Goal: Transaction & Acquisition: Download file/media

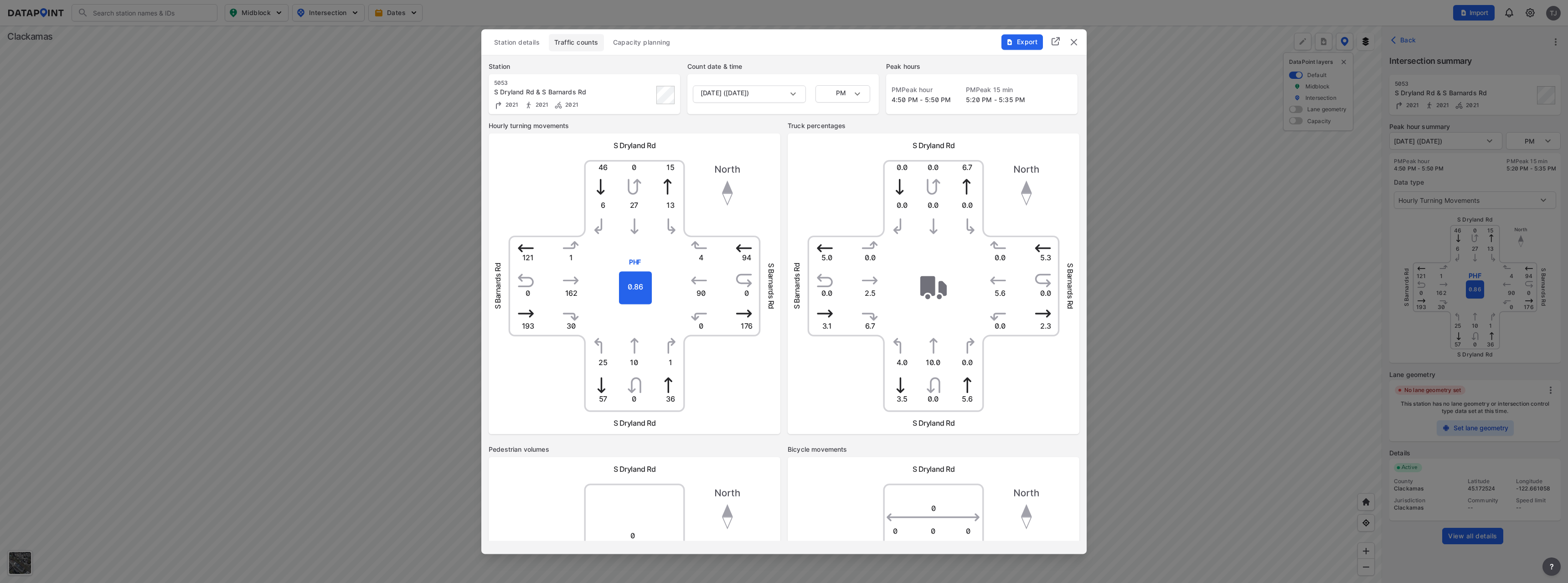
click at [1074, 43] on img "delete" at bounding box center [1074, 42] width 11 height 11
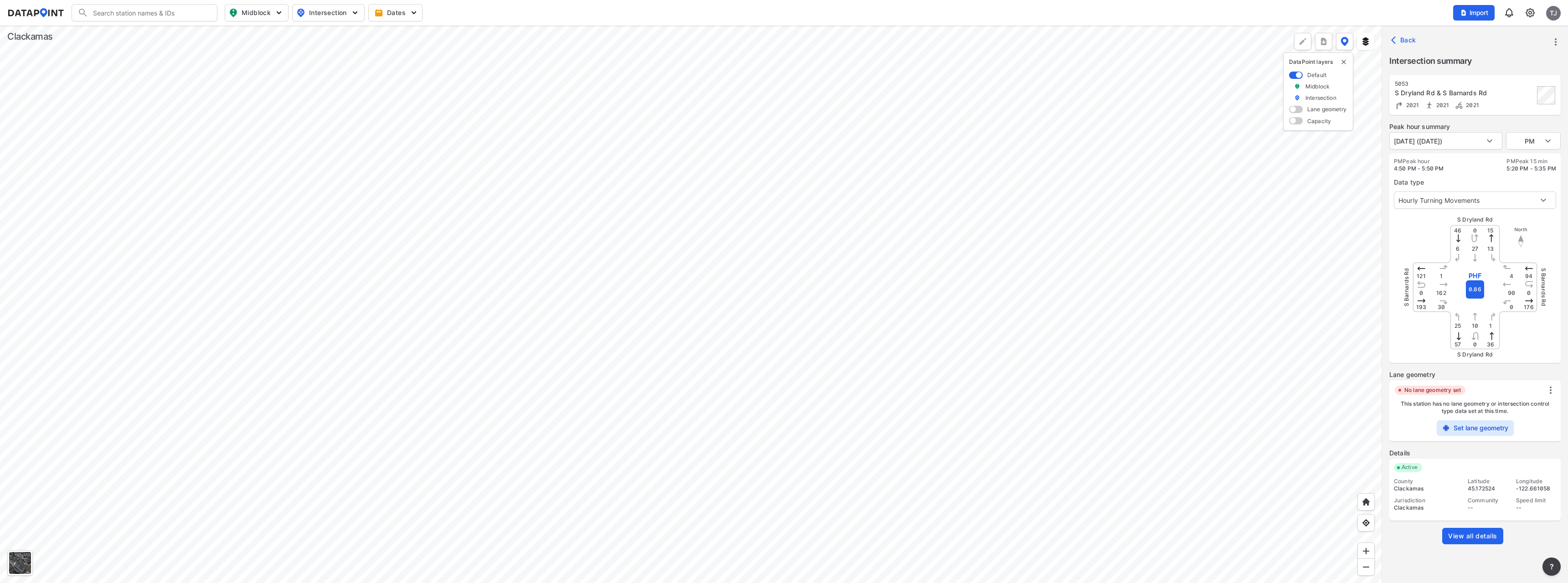
click at [277, 14] on img "button" at bounding box center [279, 12] width 9 height 9
click at [257, 10] on span "Midblock" at bounding box center [256, 13] width 54 height 11
click at [203, 33] on input "Volume count" at bounding box center [205, 33] width 9 height 9
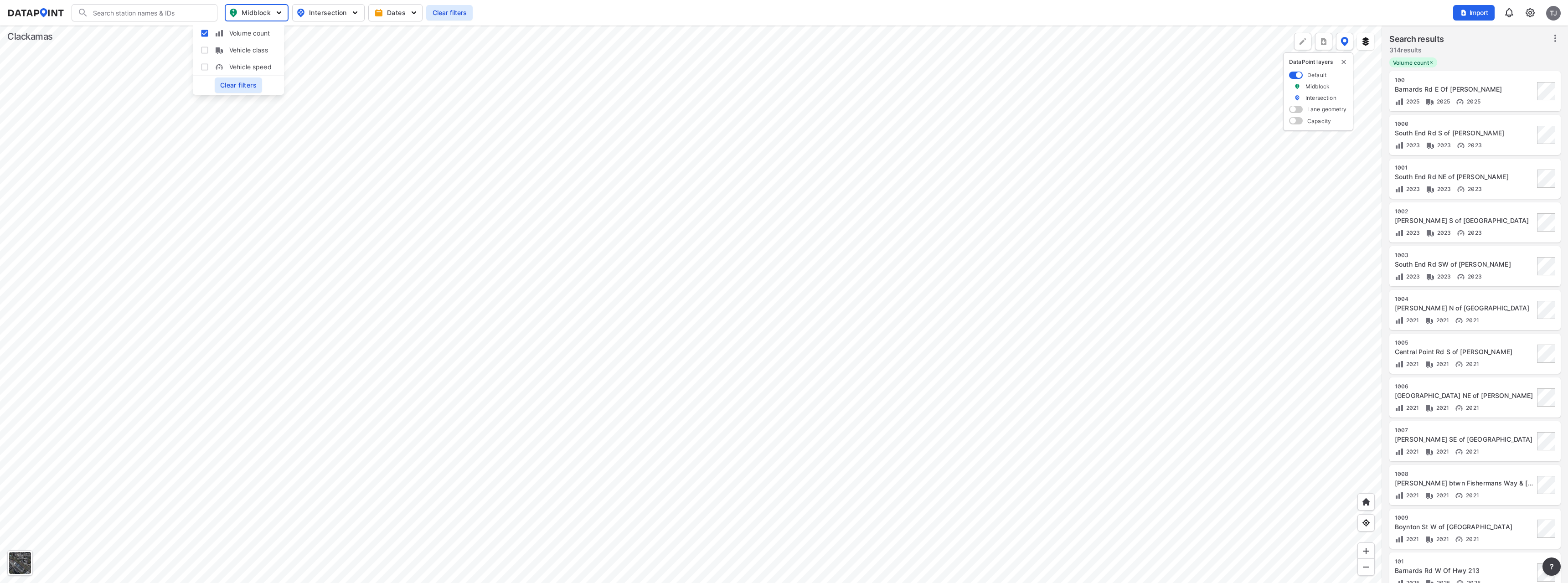
click at [203, 34] on input "Volume count" at bounding box center [205, 33] width 9 height 9
checkbox input "false"
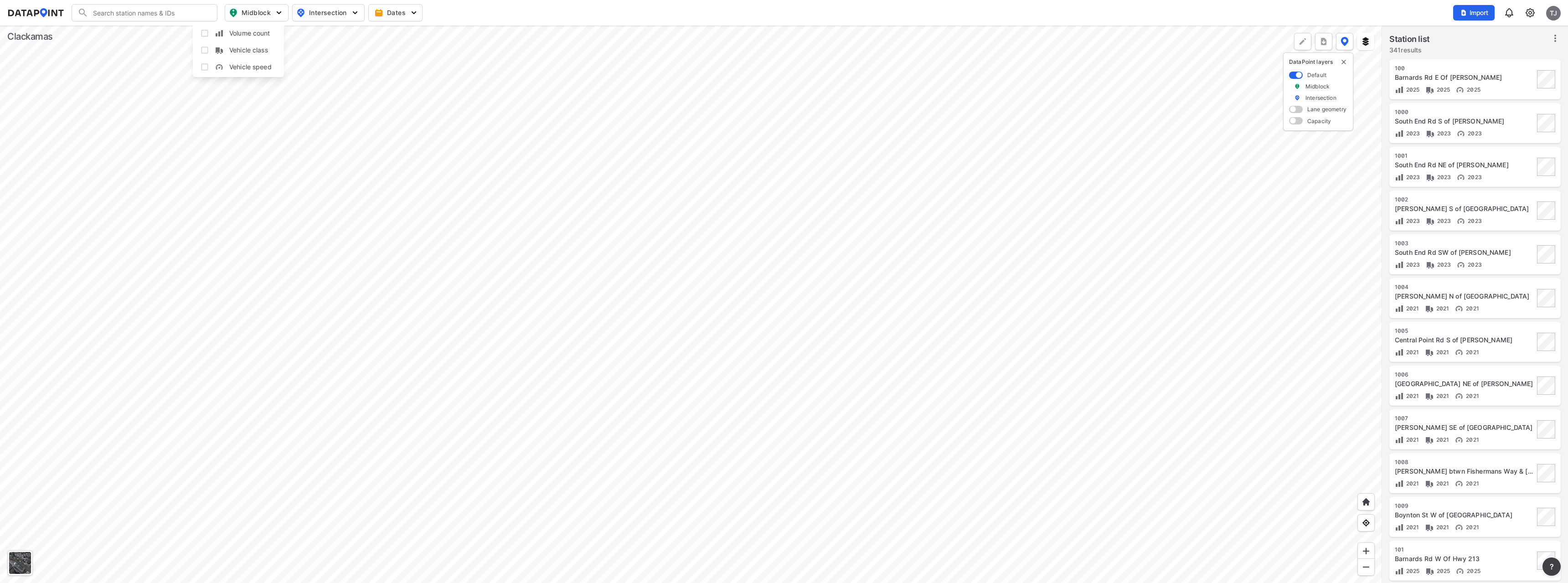
click at [202, 51] on input "Vehicle class" at bounding box center [205, 50] width 9 height 9
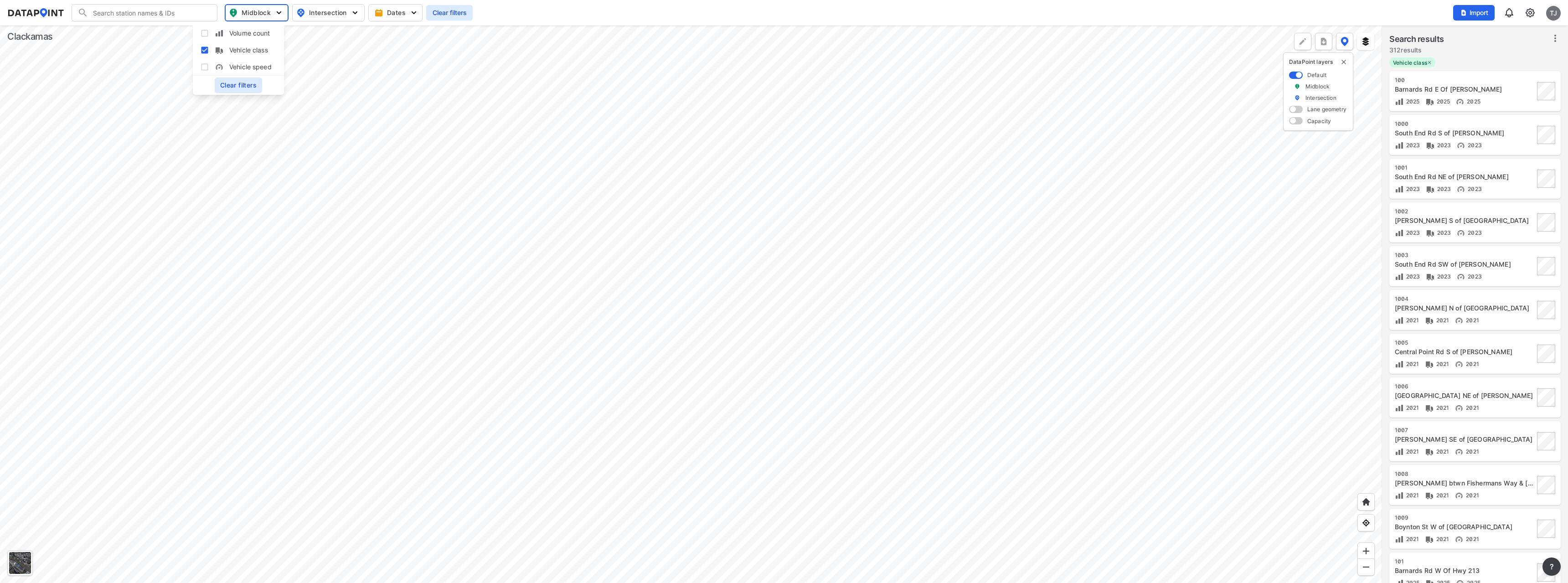
click at [202, 51] on input "Vehicle class" at bounding box center [205, 50] width 9 height 9
checkbox input "false"
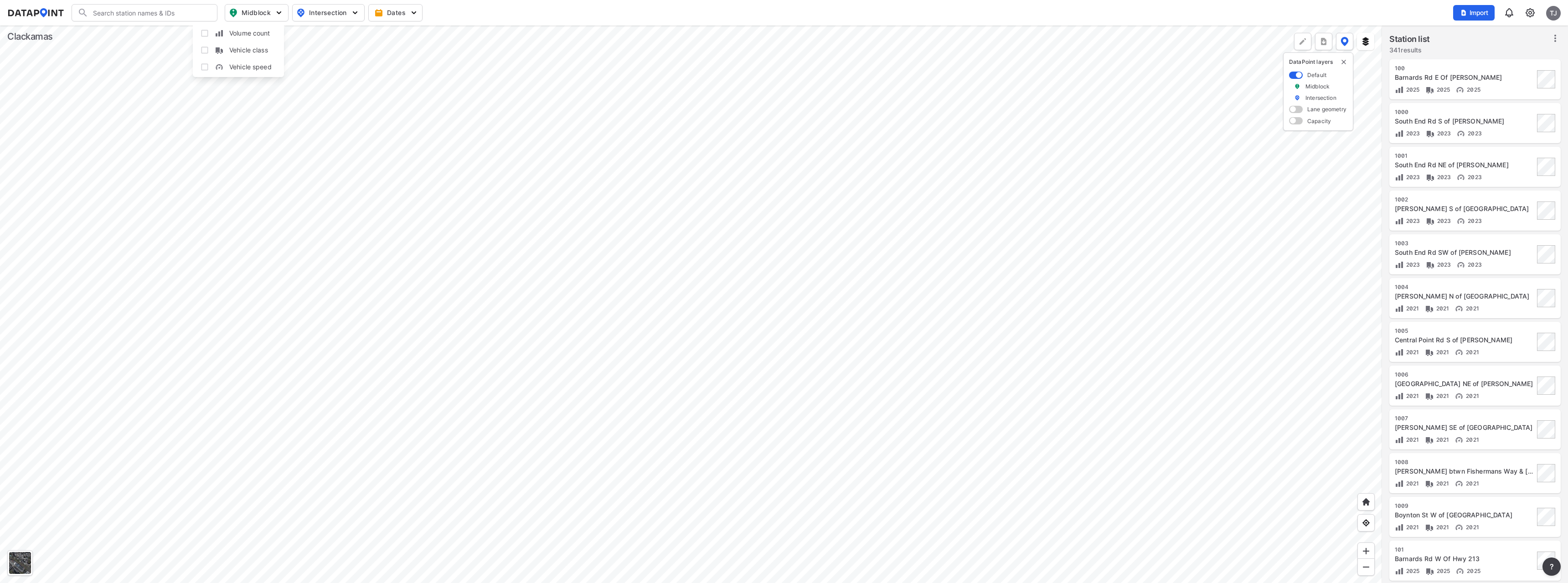
click at [205, 68] on input "Vehicle speed" at bounding box center [205, 67] width 9 height 9
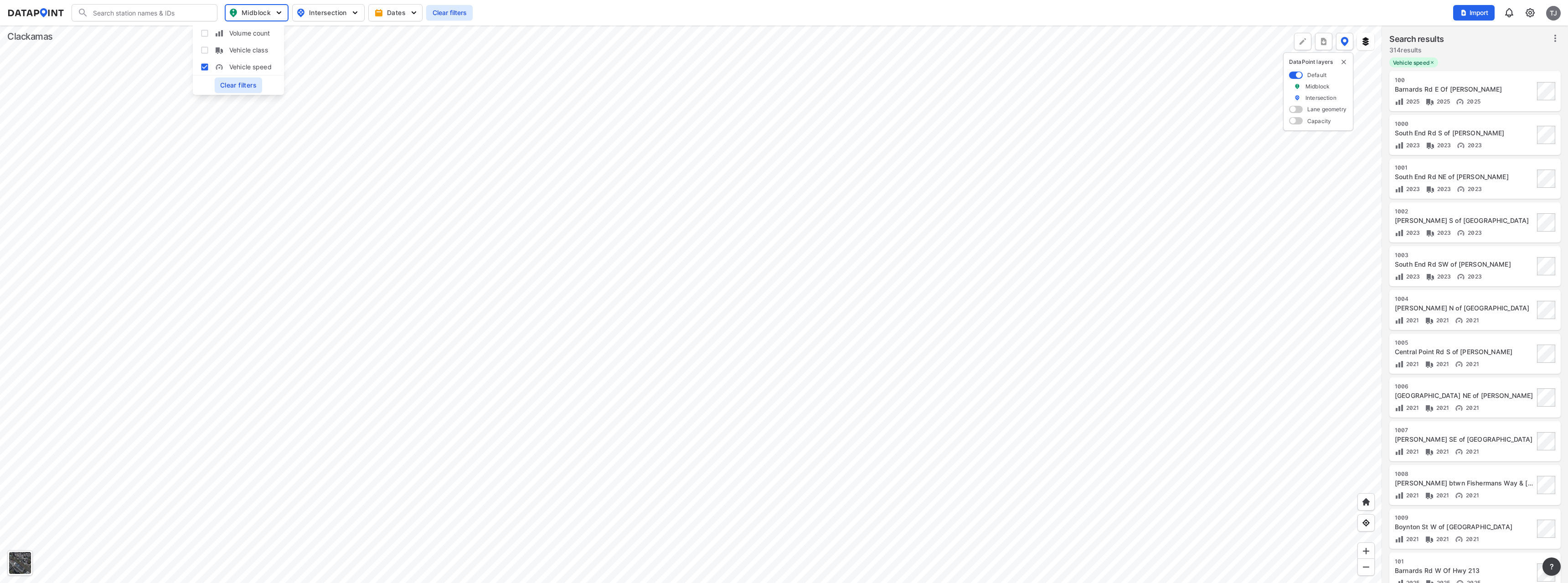
click at [205, 66] on input "Vehicle speed" at bounding box center [205, 67] width 9 height 9
checkbox input "false"
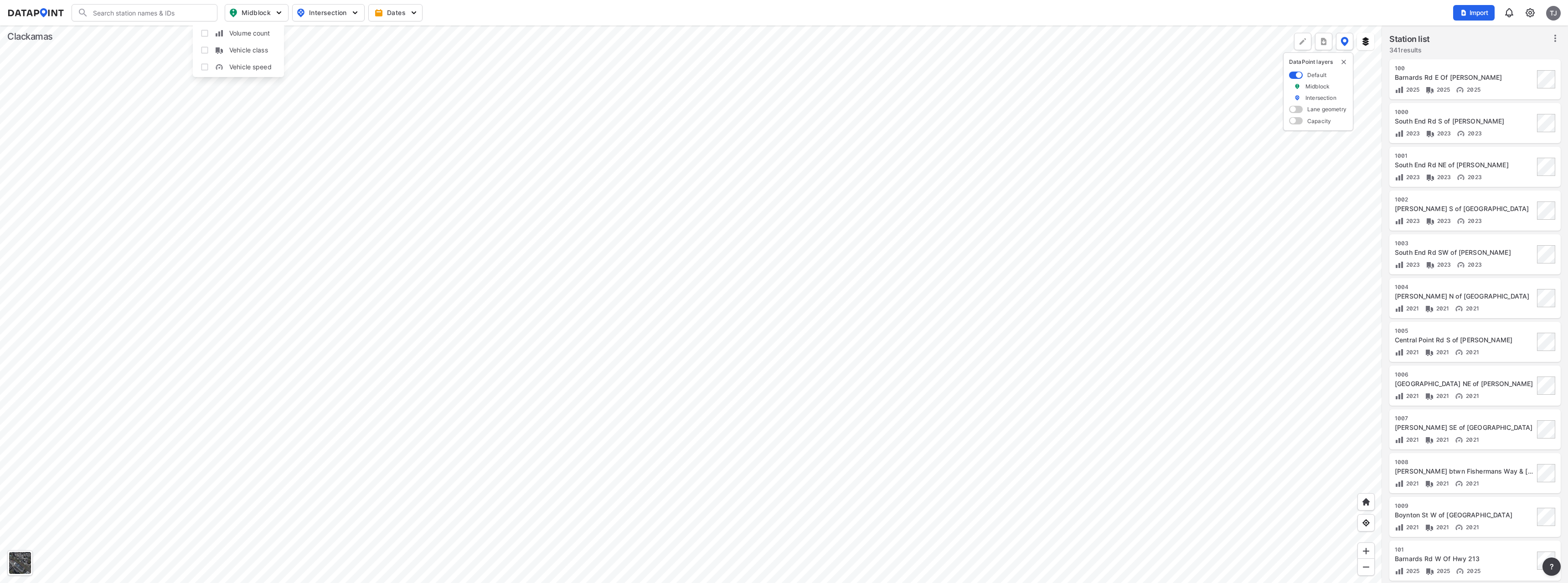
click at [205, 52] on input "Vehicle class" at bounding box center [205, 50] width 9 height 9
checkbox input "true"
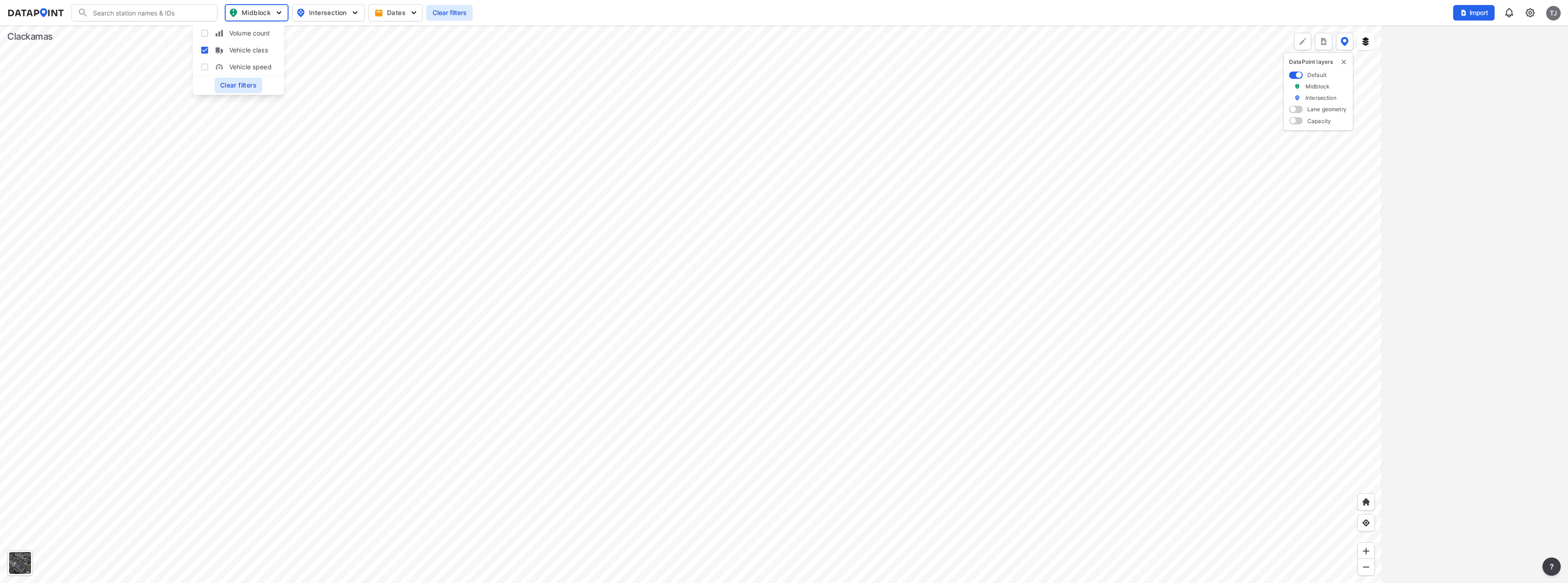
click at [681, 448] on div at bounding box center [691, 304] width 1382 height 557
click at [270, 11] on span "Midblock" at bounding box center [256, 13] width 53 height 11
click at [203, 52] on input "Vehicle class" at bounding box center [205, 50] width 9 height 9
checkbox input "false"
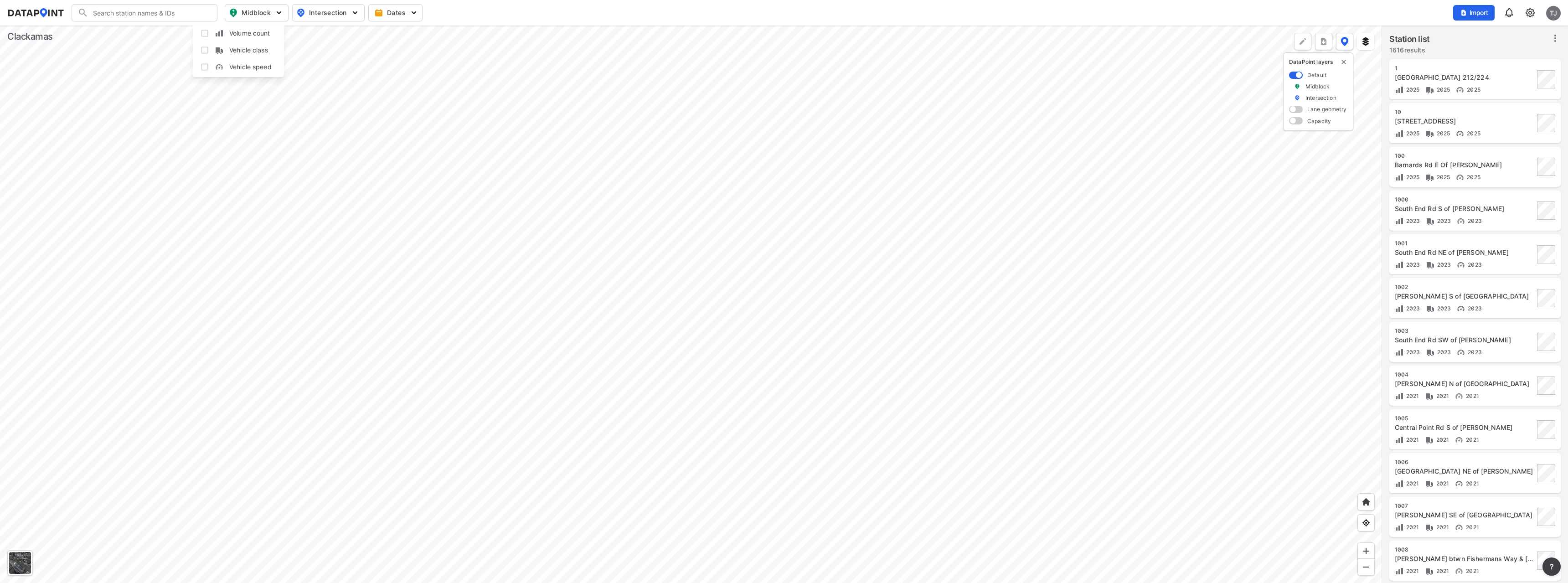
click at [340, 13] on span "Intersection" at bounding box center [327, 13] width 63 height 11
click at [275, 65] on input "Pedestrian count" at bounding box center [275, 66] width 9 height 9
checkbox input "true"
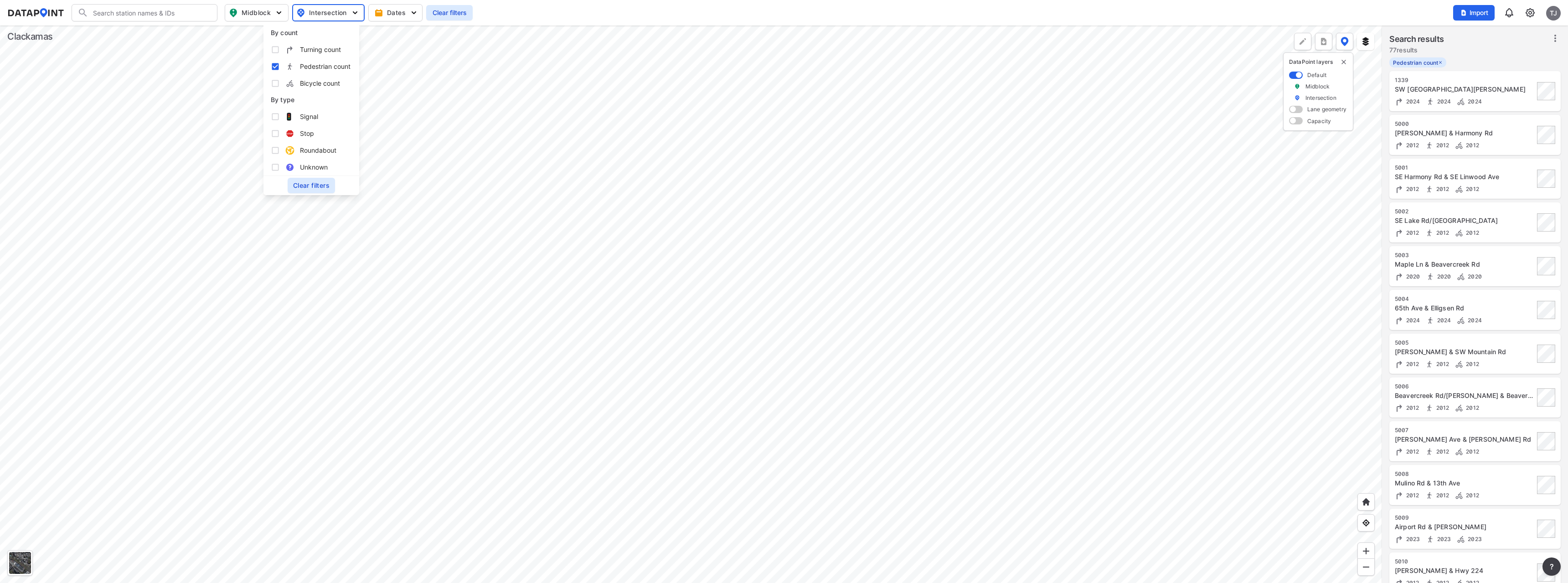
click at [277, 85] on input "Bicycle count" at bounding box center [275, 83] width 9 height 9
checkbox input "true"
click at [277, 52] on input "Turning count" at bounding box center [275, 49] width 9 height 9
click at [276, 52] on input "Turning count" at bounding box center [275, 49] width 9 height 9
checkbox input "false"
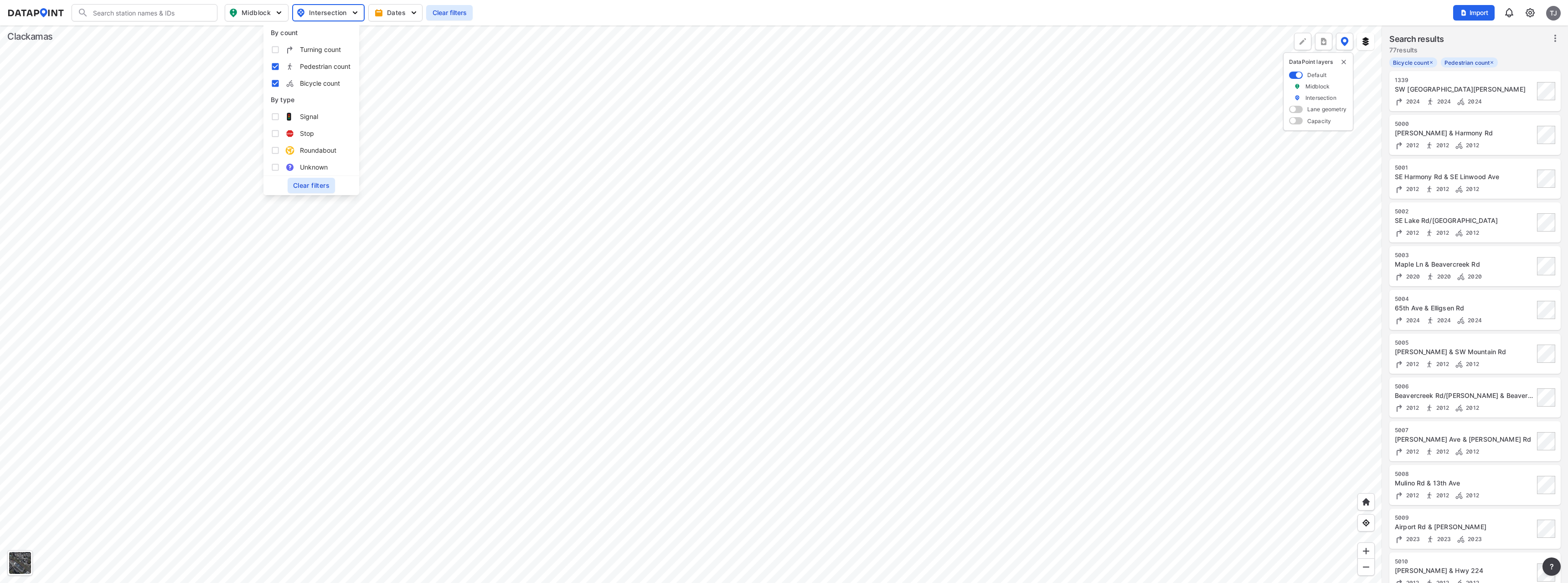
click at [271, 65] on input "Pedestrian count" at bounding box center [275, 66] width 9 height 9
checkbox input "false"
click at [272, 82] on input "Bicycle count" at bounding box center [275, 83] width 9 height 9
checkbox input "false"
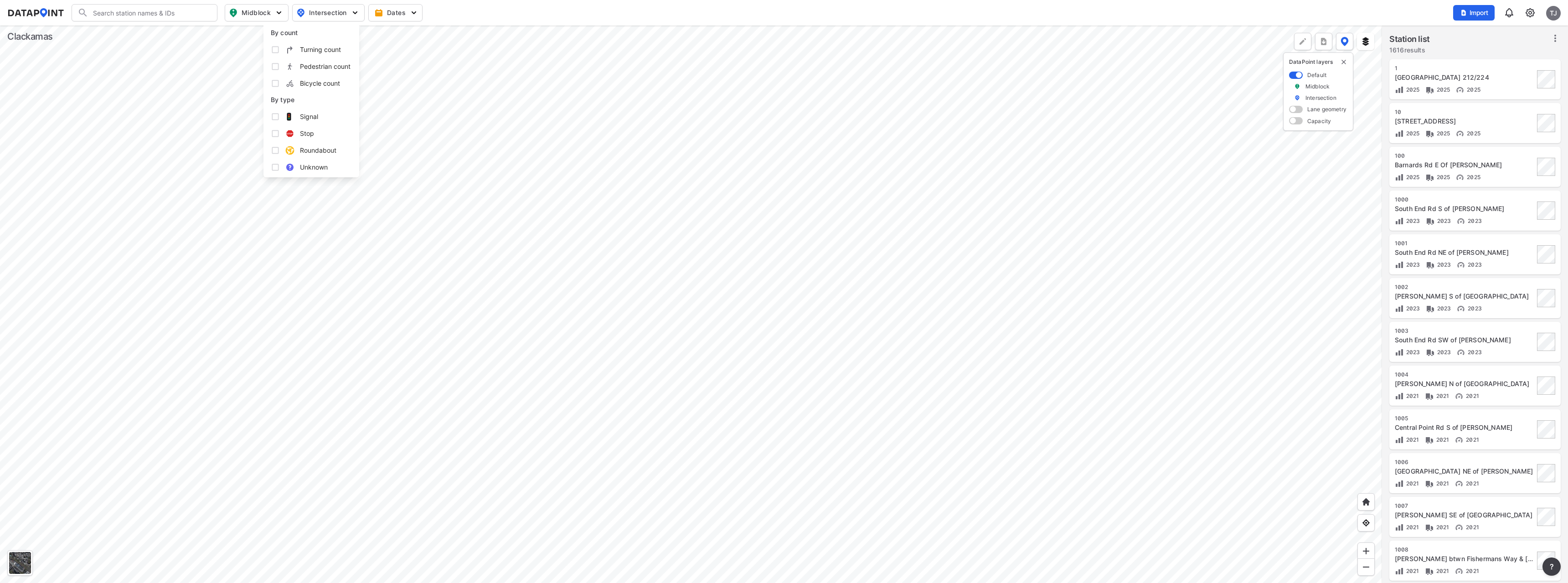
click at [276, 117] on input "Signal" at bounding box center [275, 116] width 9 height 9
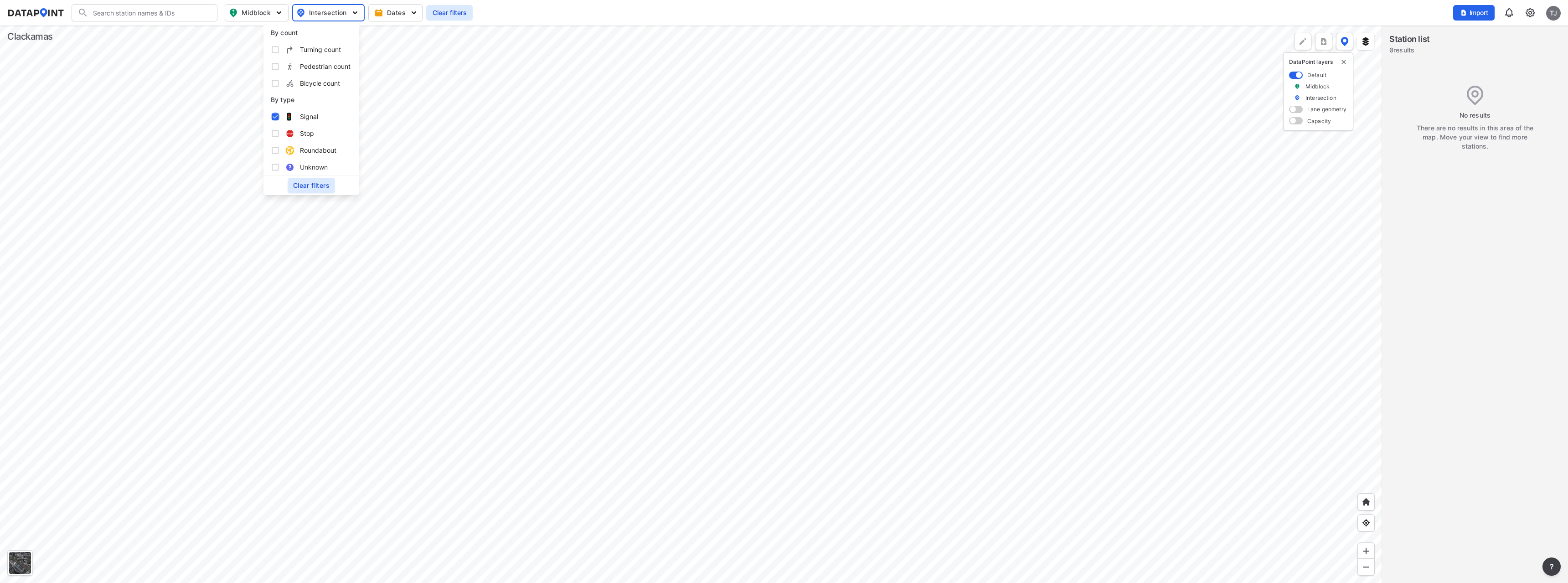
click at [276, 117] on input "Signal" at bounding box center [275, 116] width 9 height 9
checkbox input "false"
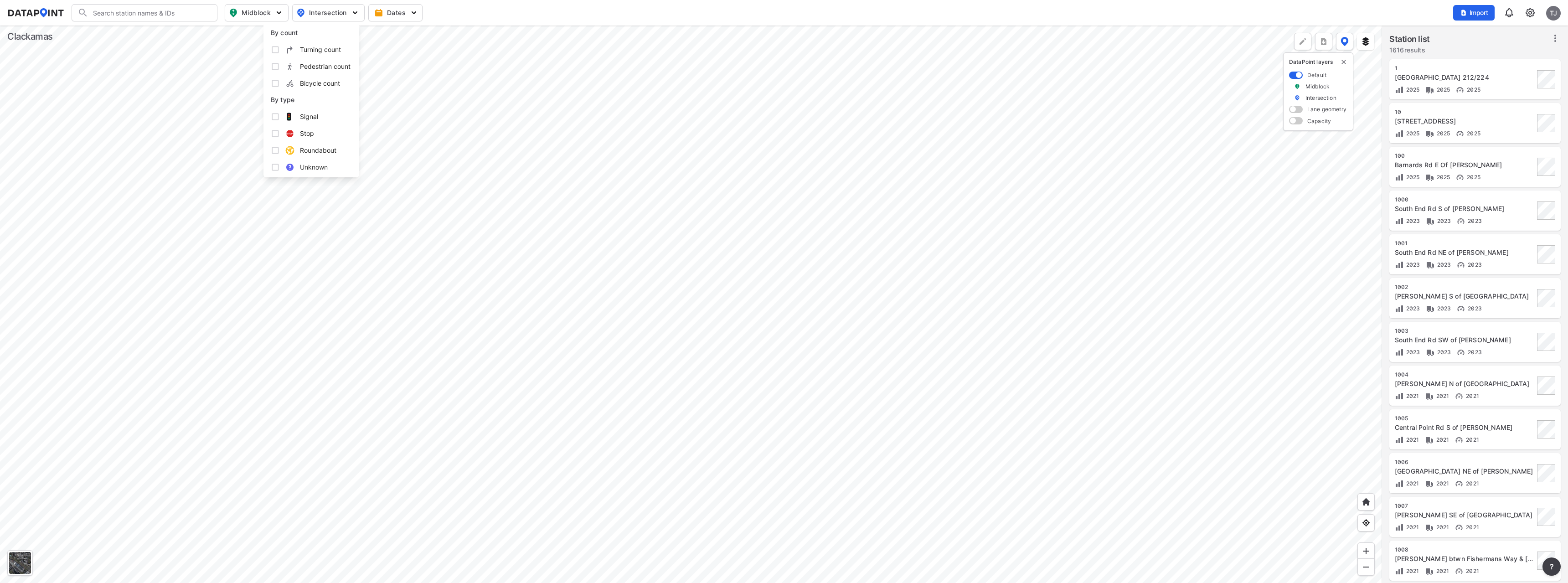
click at [275, 132] on input "Stop" at bounding box center [275, 133] width 9 height 9
checkbox input "true"
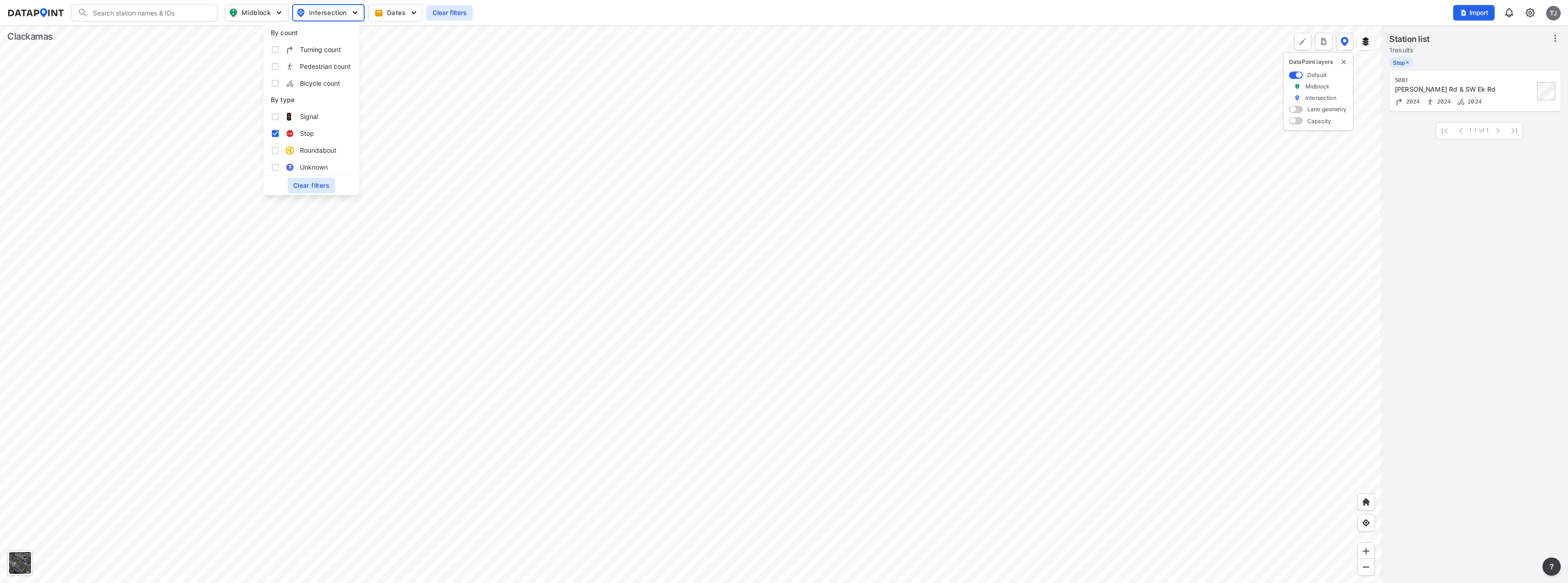
click at [488, 205] on div at bounding box center [691, 304] width 1382 height 557
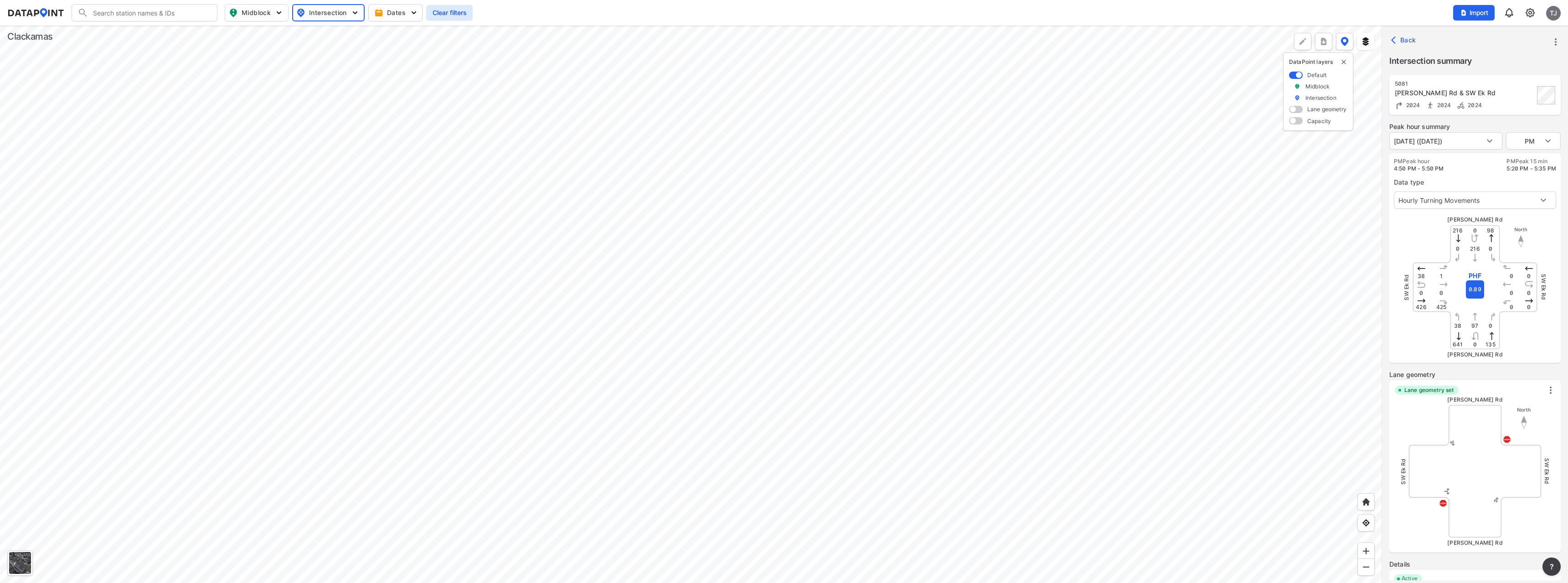
click at [424, 337] on div at bounding box center [691, 304] width 1382 height 557
click at [575, 224] on div at bounding box center [691, 304] width 1382 height 557
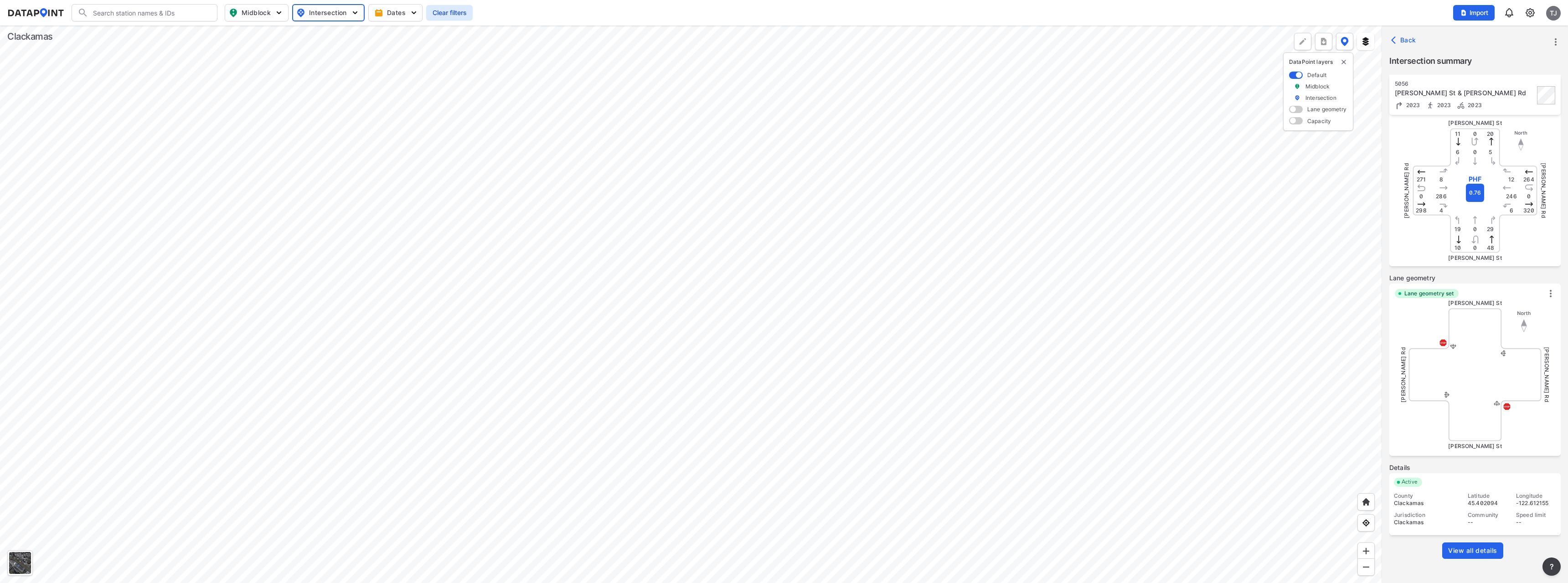
click at [1451, 551] on span "View all details" at bounding box center [1472, 550] width 49 height 9
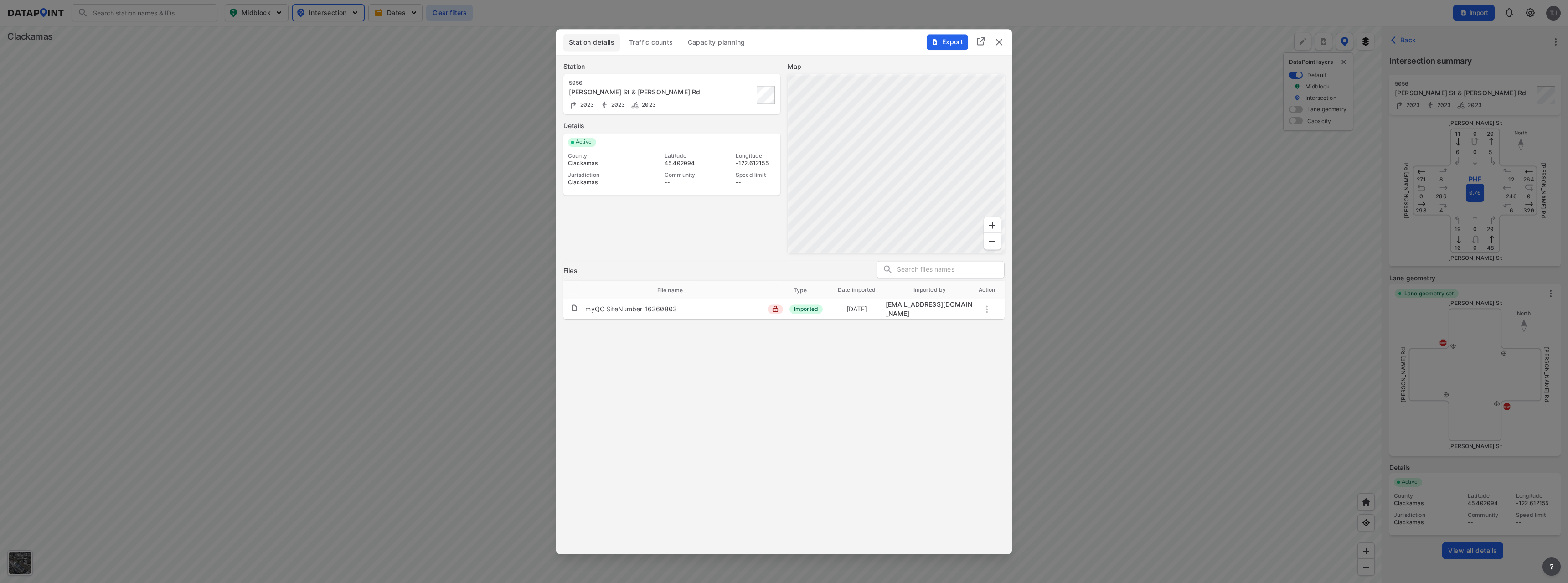
click at [660, 44] on span "Traffic counts" at bounding box center [651, 42] width 44 height 9
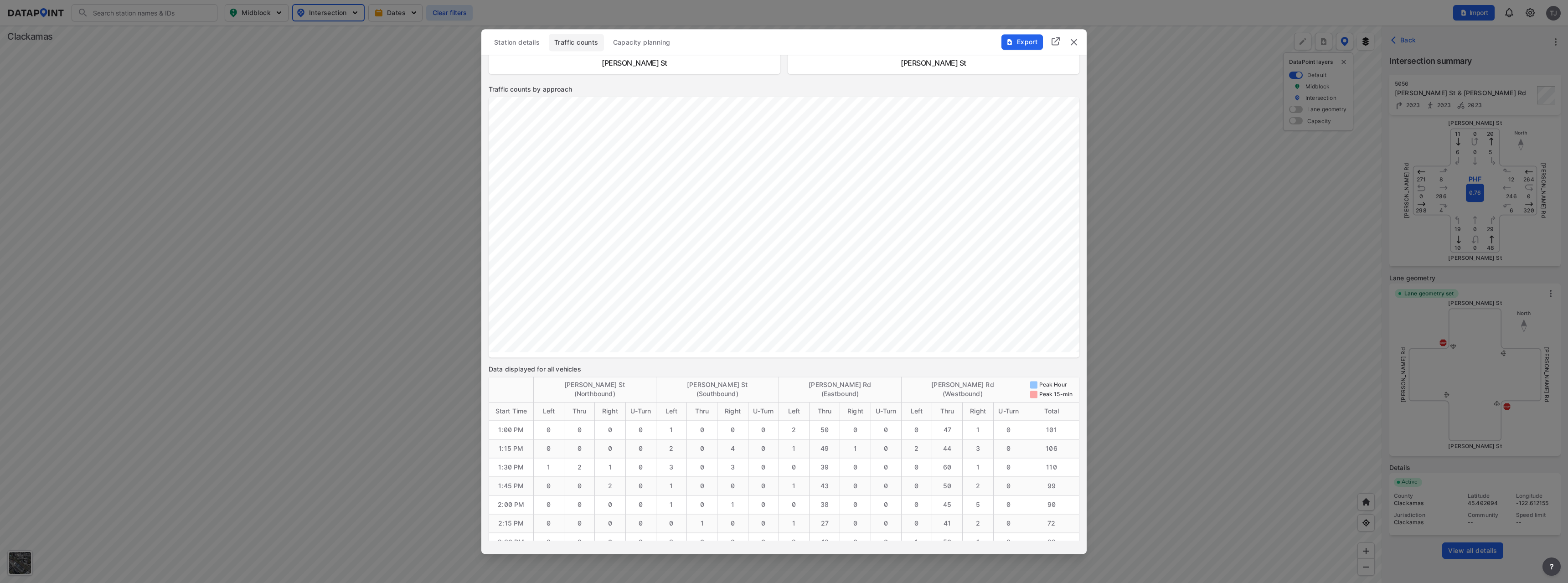
scroll to position [676, 0]
drag, startPoint x: 850, startPoint y: 44, endPoint x: 1144, endPoint y: 83, distance: 296.6
click at [1144, 83] on div "Station details Traffic counts Capacity planning Export Station [STREET_ADDRESS…" at bounding box center [784, 292] width 1568 height 583
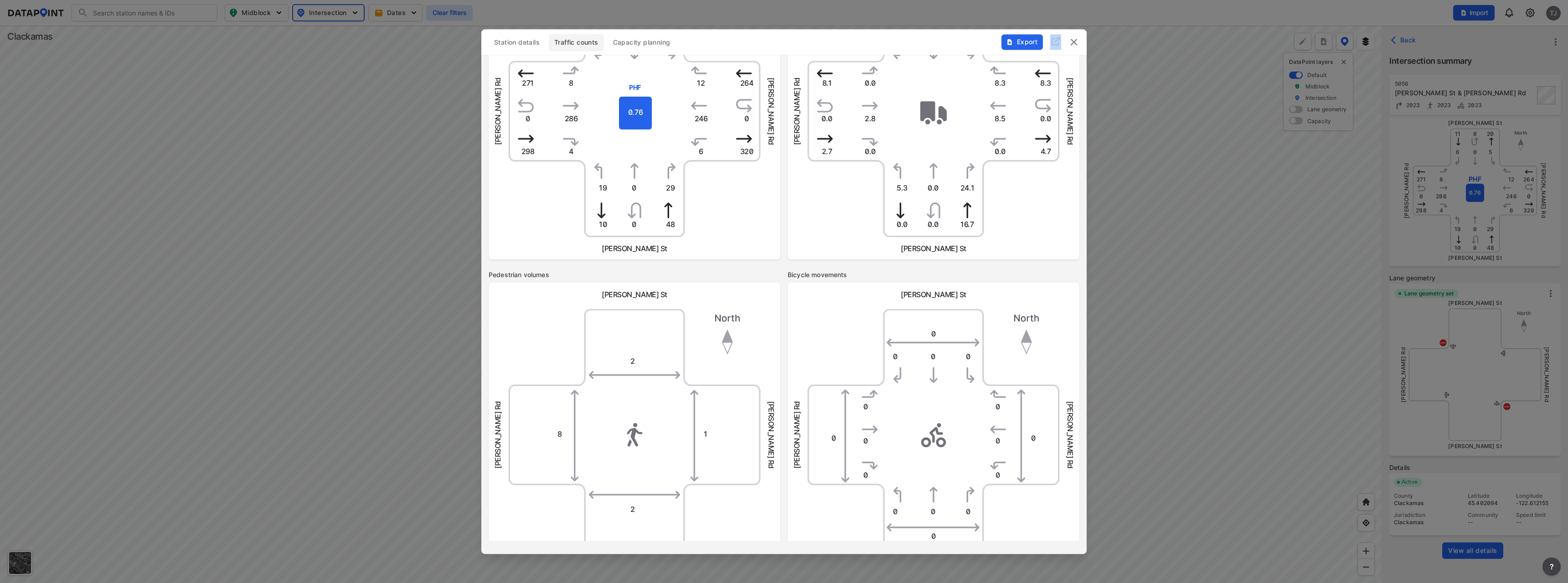
scroll to position [0, 0]
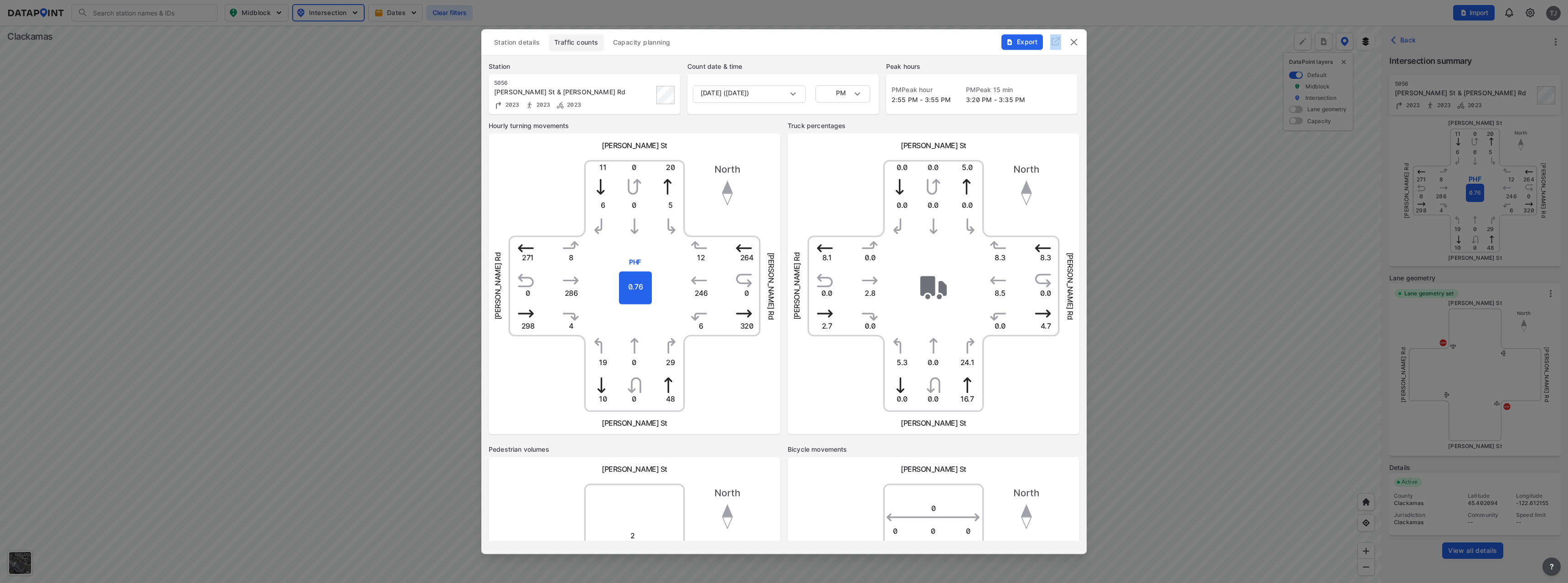
click at [921, 12] on div at bounding box center [784, 292] width 1568 height 583
click at [1011, 41] on img "button" at bounding box center [1010, 42] width 7 height 7
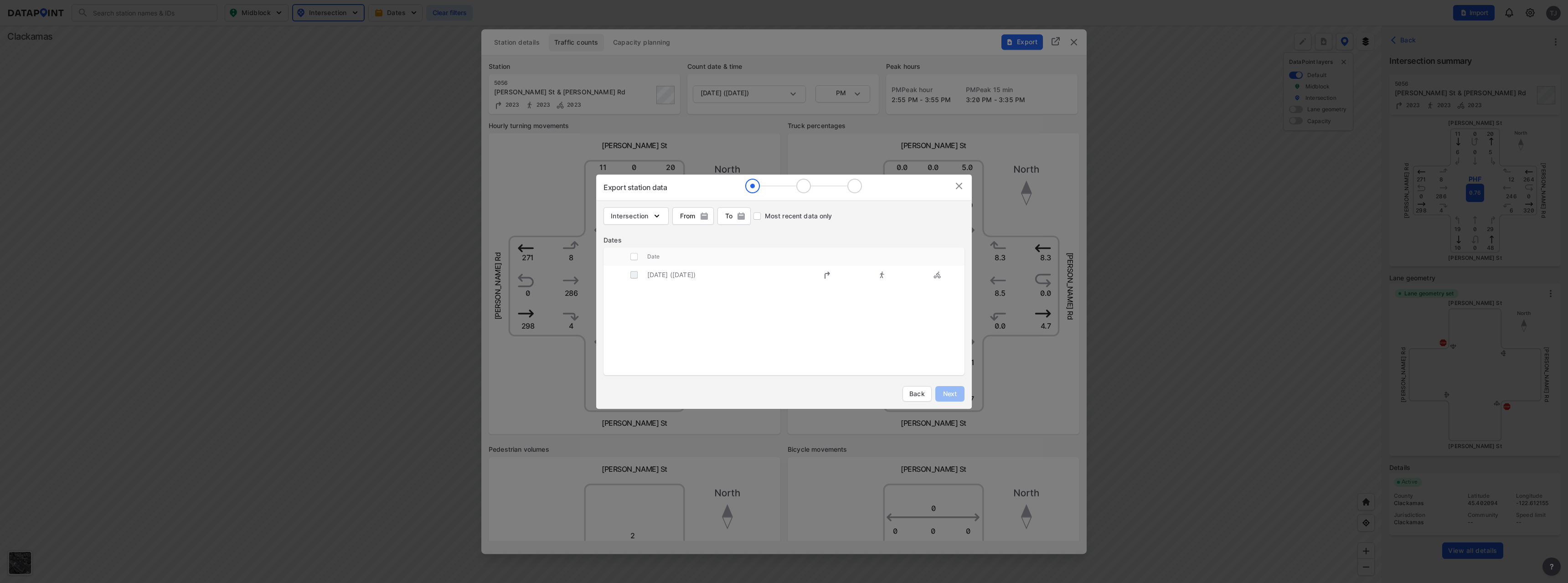
click at [636, 278] on input "decorative checkbox" at bounding box center [634, 274] width 17 height 17
checkbox input "true"
click at [947, 394] on span "Next" at bounding box center [950, 394] width 18 height 9
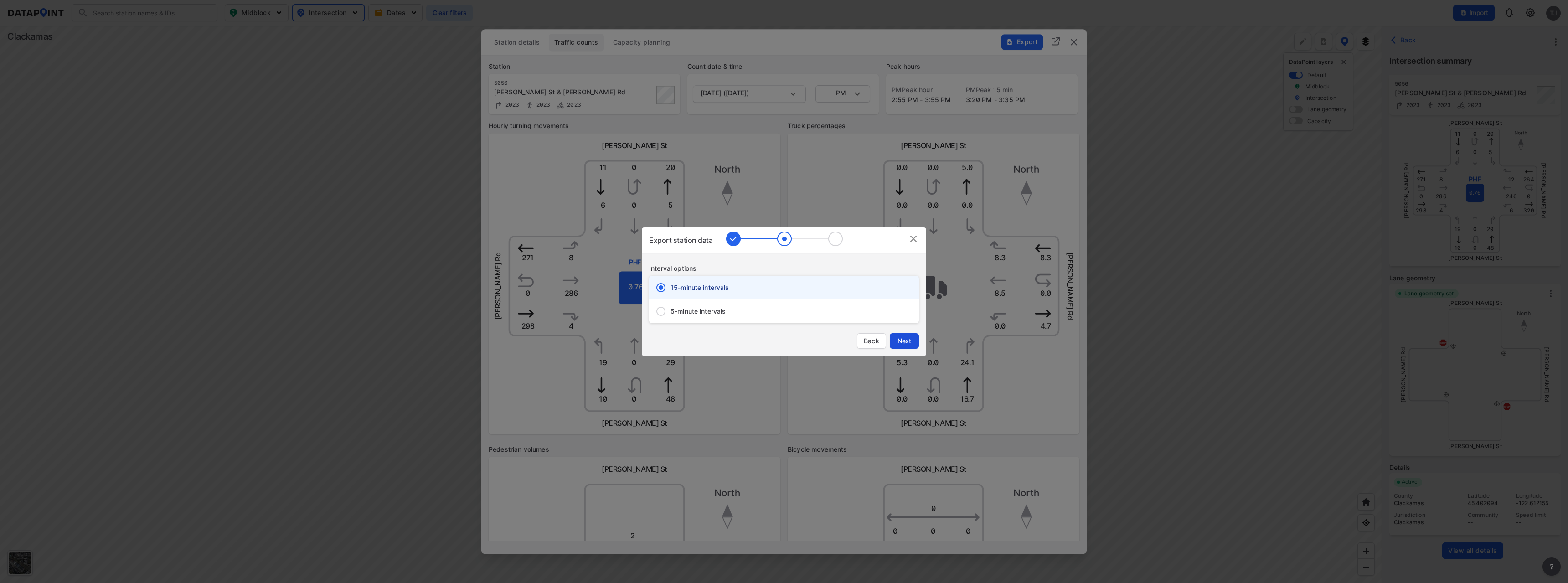
click at [894, 344] on button "Next" at bounding box center [905, 340] width 29 height 15
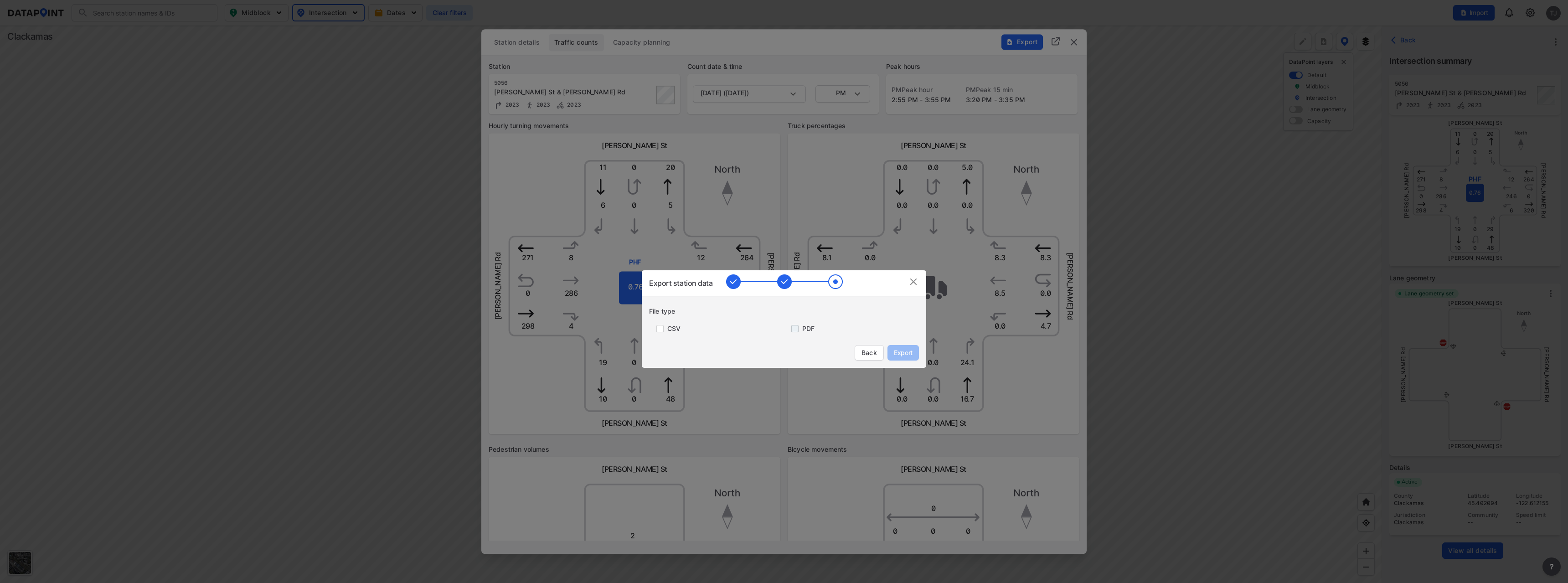
click at [796, 327] on input "primary checkbox" at bounding box center [793, 329] width 18 height 7
checkbox input "true"
click at [909, 357] on span "Export" at bounding box center [903, 352] width 21 height 9
